Goal: Check status: Check status

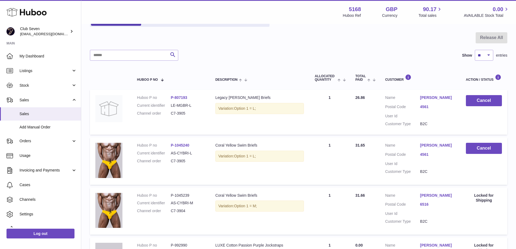
click at [227, 37] on div at bounding box center [298, 41] width 417 height 18
click at [30, 144] on span "Orders" at bounding box center [45, 140] width 52 height 5
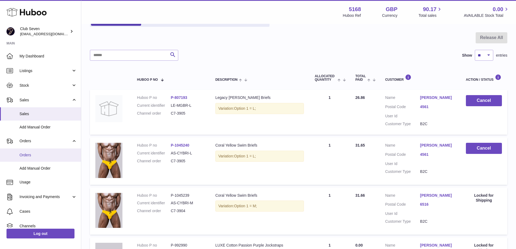
click at [28, 154] on span "Orders" at bounding box center [47, 154] width 57 height 5
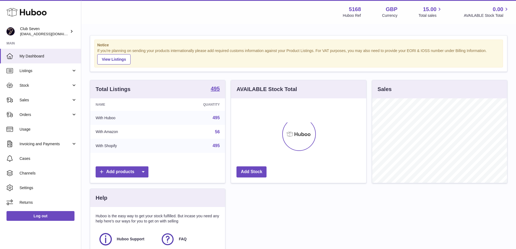
scroll to position [84, 135]
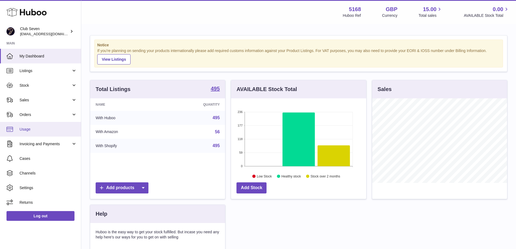
click at [30, 131] on span "Usage" at bounding box center [47, 129] width 57 height 5
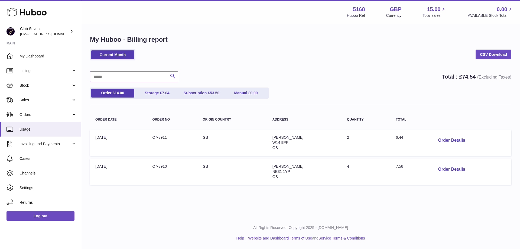
click at [116, 75] on input "text" at bounding box center [134, 76] width 88 height 11
paste input "*******"
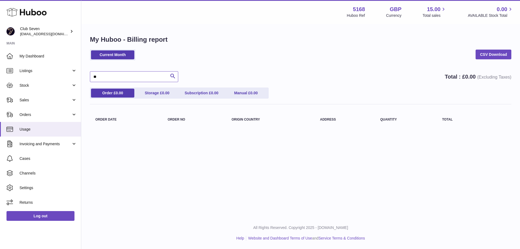
type input "*"
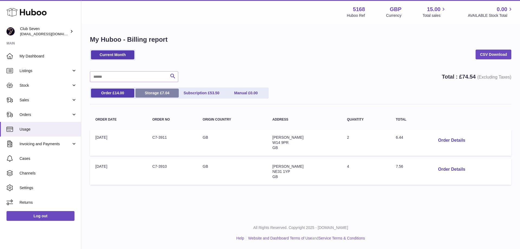
click at [163, 95] on link "Storage £ 7.04" at bounding box center [156, 93] width 43 height 9
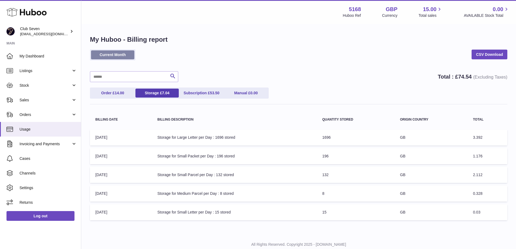
click at [123, 56] on link "Current Month" at bounding box center [112, 54] width 43 height 9
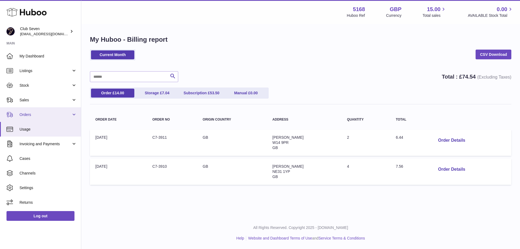
click at [30, 116] on span "Orders" at bounding box center [45, 114] width 52 height 5
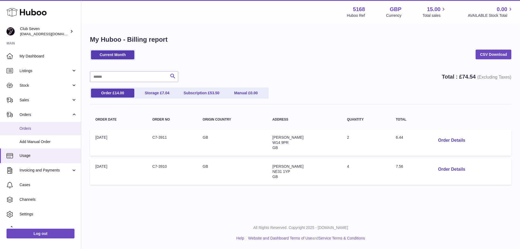
click at [30, 127] on span "Orders" at bounding box center [47, 128] width 57 height 5
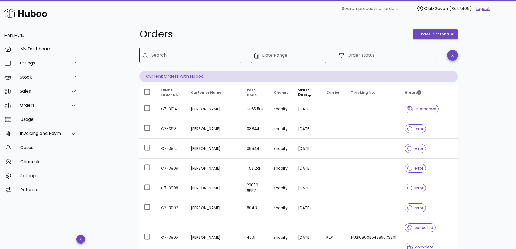
click at [192, 57] on input "Search" at bounding box center [194, 55] width 86 height 9
paste input "*******"
type input "*******"
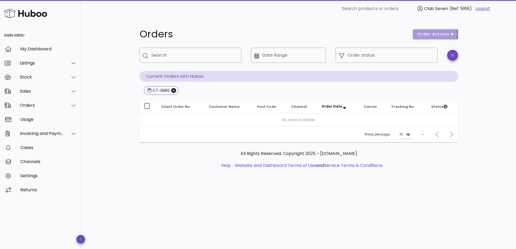
click at [449, 33] on span "order actions" at bounding box center [433, 34] width 32 height 6
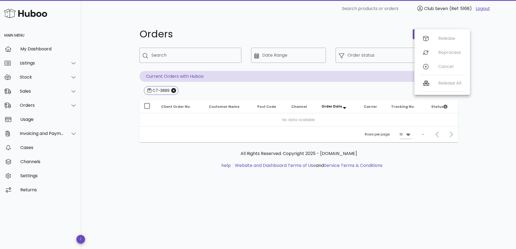
click at [125, 86] on div "Orders order actions ​ Search ​ Date Range ​ Order status Current Orders with H…" at bounding box center [298, 133] width 435 height 232
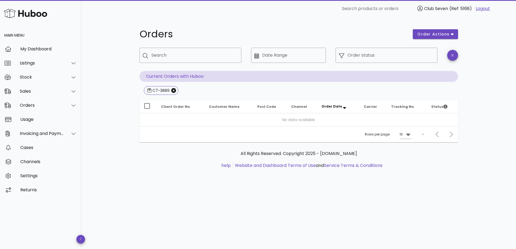
click at [114, 112] on div "Orders order actions ​ Search ​ Date Range ​ Order status Current Orders with H…" at bounding box center [298, 133] width 435 height 232
click at [37, 80] on div "Stock" at bounding box center [42, 76] width 44 height 5
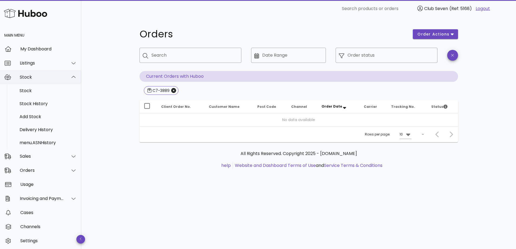
click at [37, 80] on div "Stock" at bounding box center [42, 76] width 44 height 5
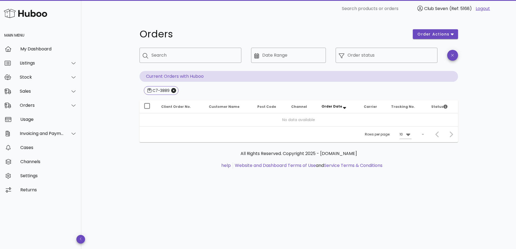
click at [116, 140] on div "Orders order actions ​ Search ​ Date Range ​ Order status Current Orders with H…" at bounding box center [298, 133] width 435 height 232
click at [57, 76] on div "Stock" at bounding box center [42, 76] width 44 height 5
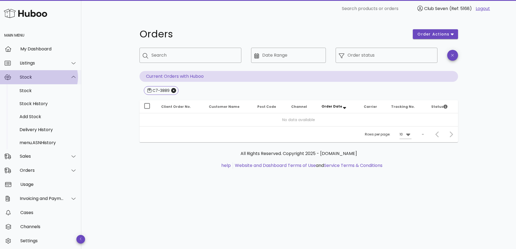
click at [57, 76] on div "Stock" at bounding box center [42, 76] width 44 height 5
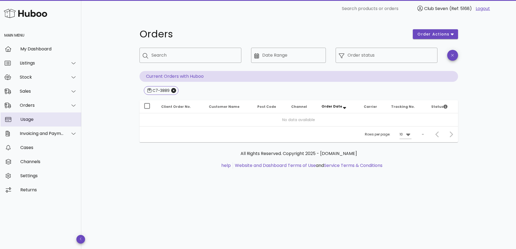
click at [35, 120] on div "Usage" at bounding box center [48, 119] width 57 height 5
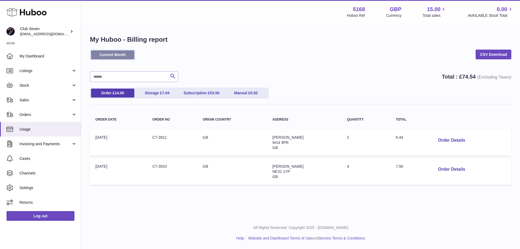
click at [125, 53] on link "Current Month" at bounding box center [112, 54] width 43 height 9
